Goal: Task Accomplishment & Management: Manage account settings

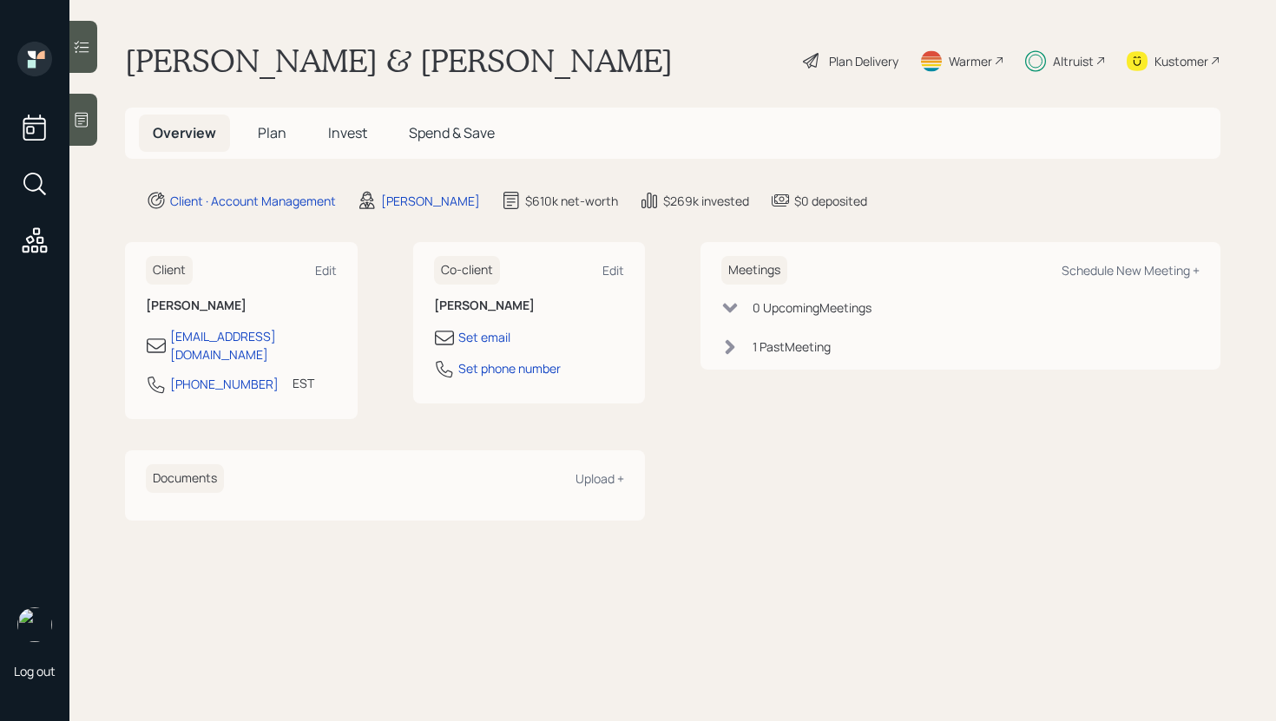
click at [359, 126] on span "Invest" at bounding box center [347, 132] width 39 height 19
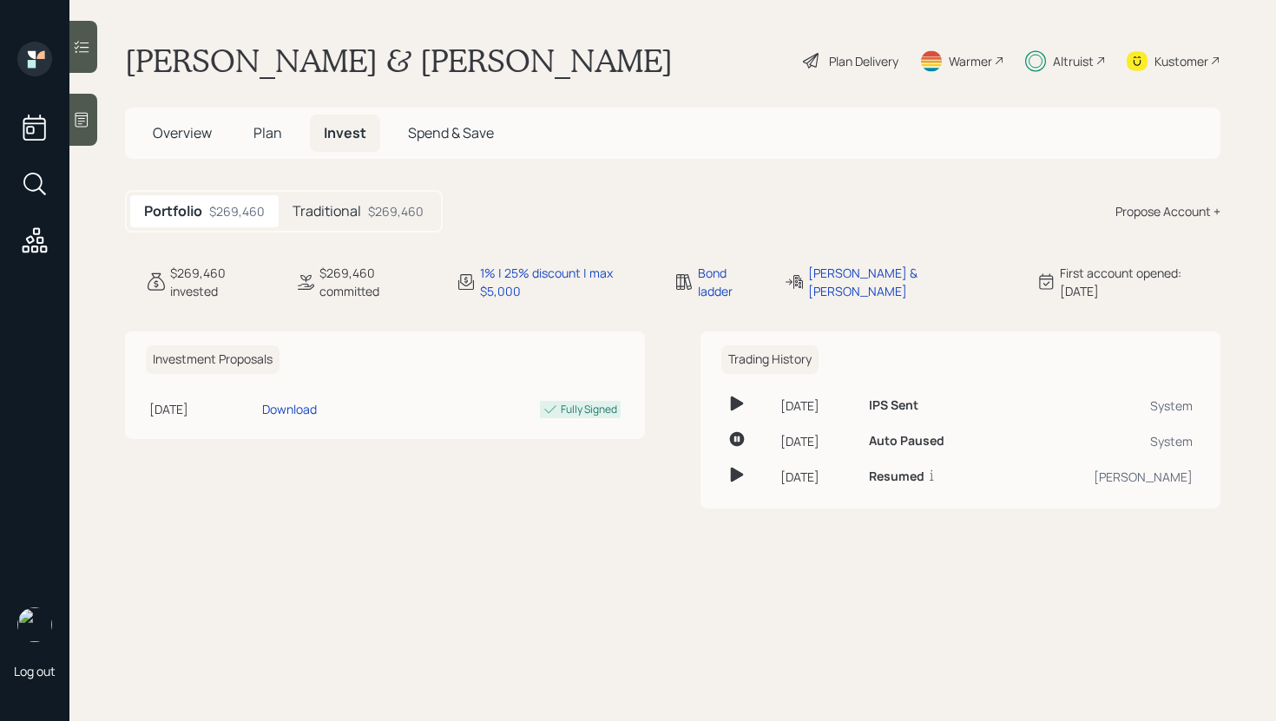
click at [364, 209] on div "Traditional $269,460" at bounding box center [358, 211] width 159 height 32
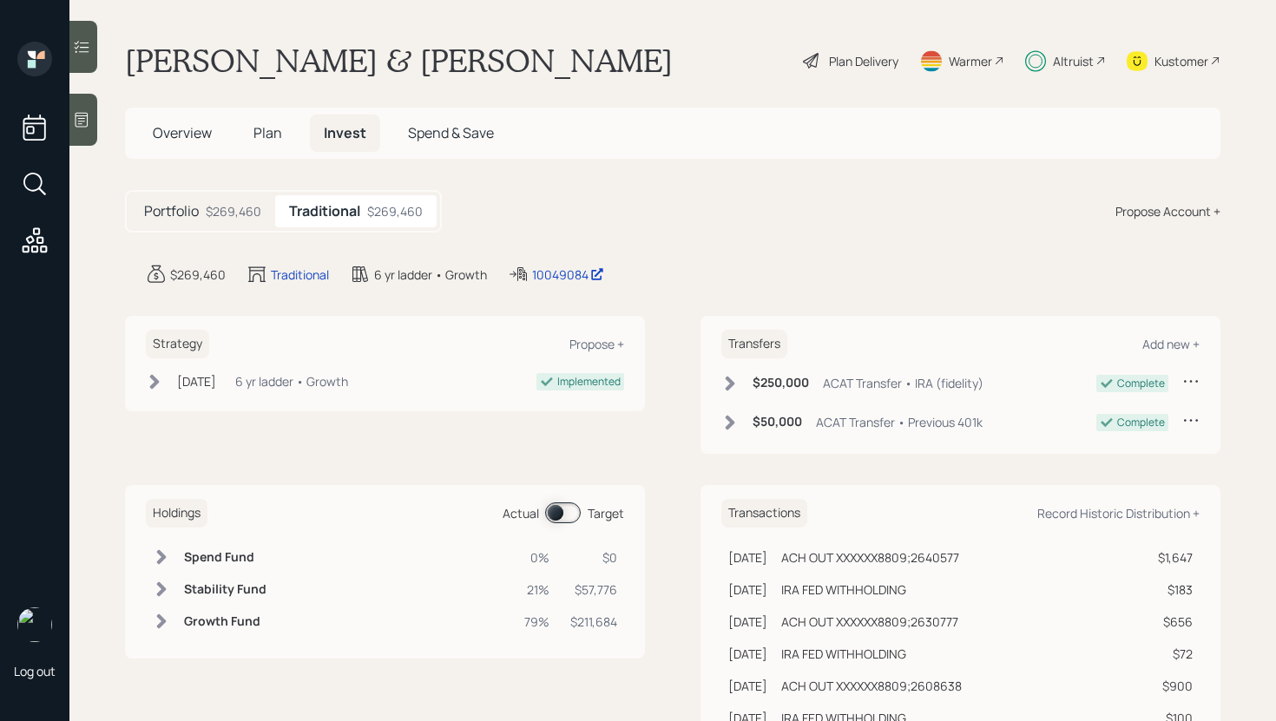
click at [567, 506] on span at bounding box center [563, 512] width 36 height 21
